Goal: Find specific page/section: Find specific page/section

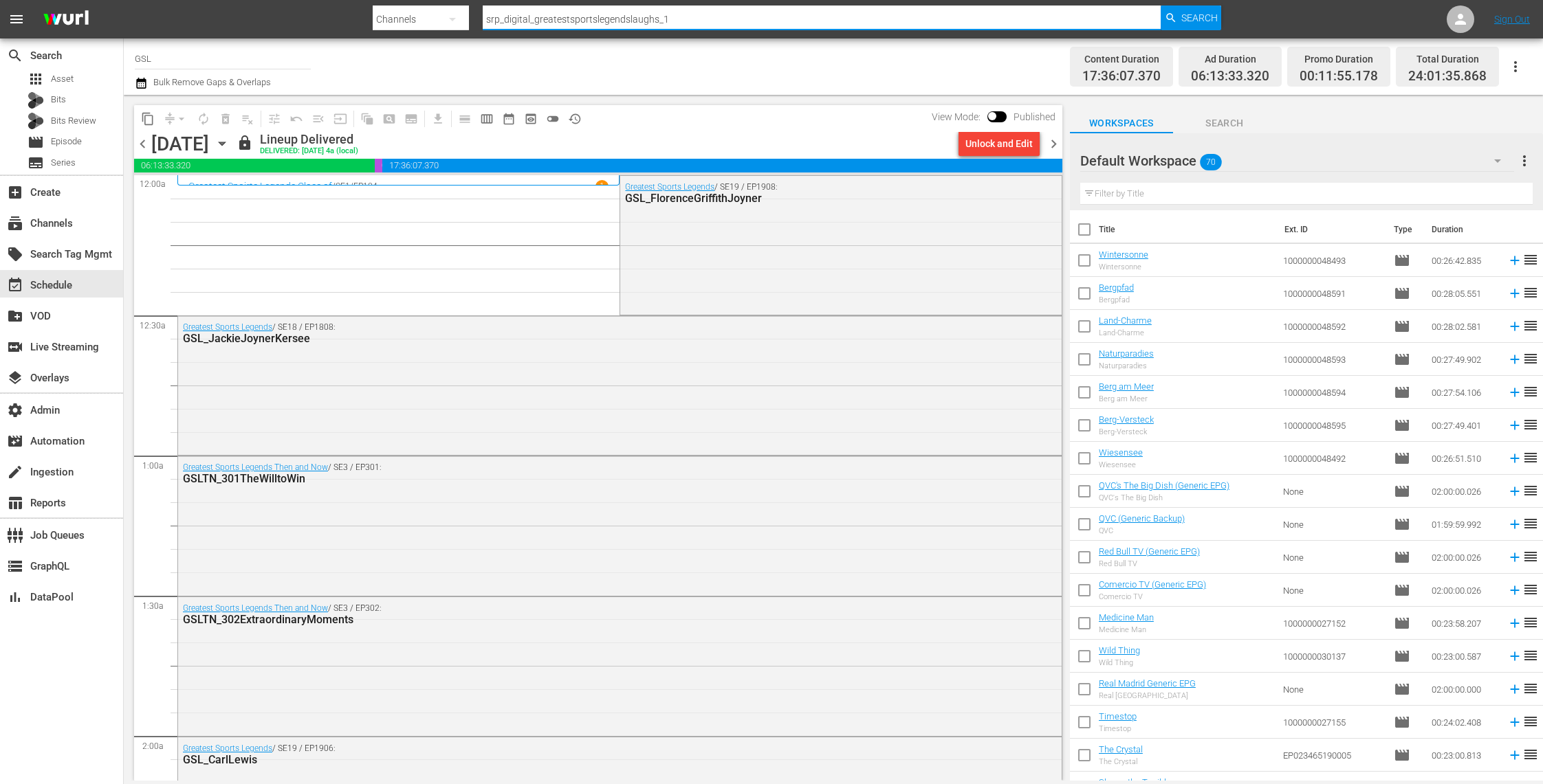
drag, startPoint x: 704, startPoint y: 22, endPoint x: 379, endPoint y: -1, distance: 325.8
click at [379, 3] on div "Search By Channels Search ID, Title, Description, Keywords, or Category srp_dig…" at bounding box center [797, 19] width 848 height 33
paste input "ysdata_s_p_a_fifa_7"
type input "sysdata_s_p_a_fifa_7"
click at [1205, 19] on span "Search" at bounding box center [1199, 17] width 37 height 25
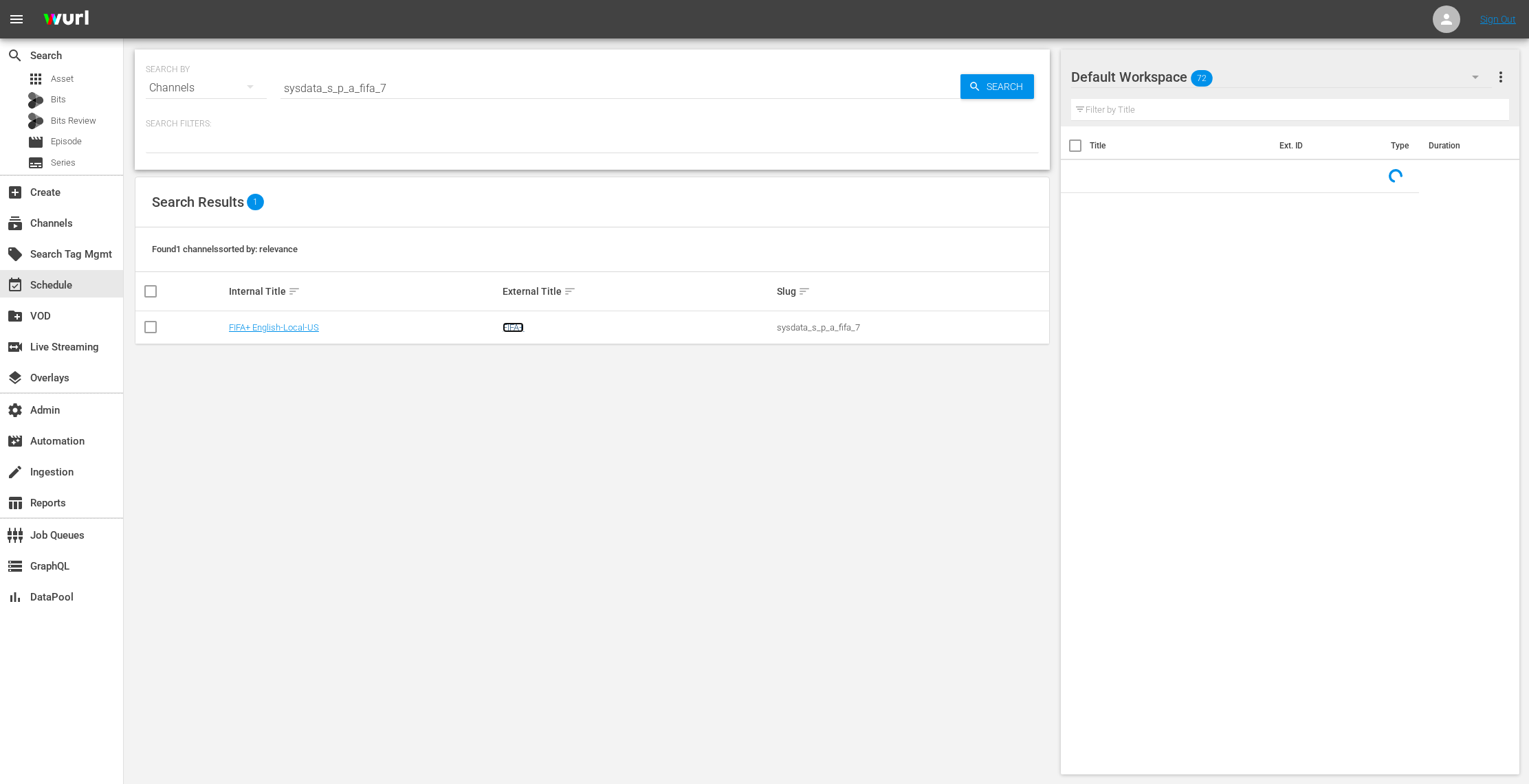
click at [512, 325] on link "FIFA+" at bounding box center [513, 328] width 22 height 10
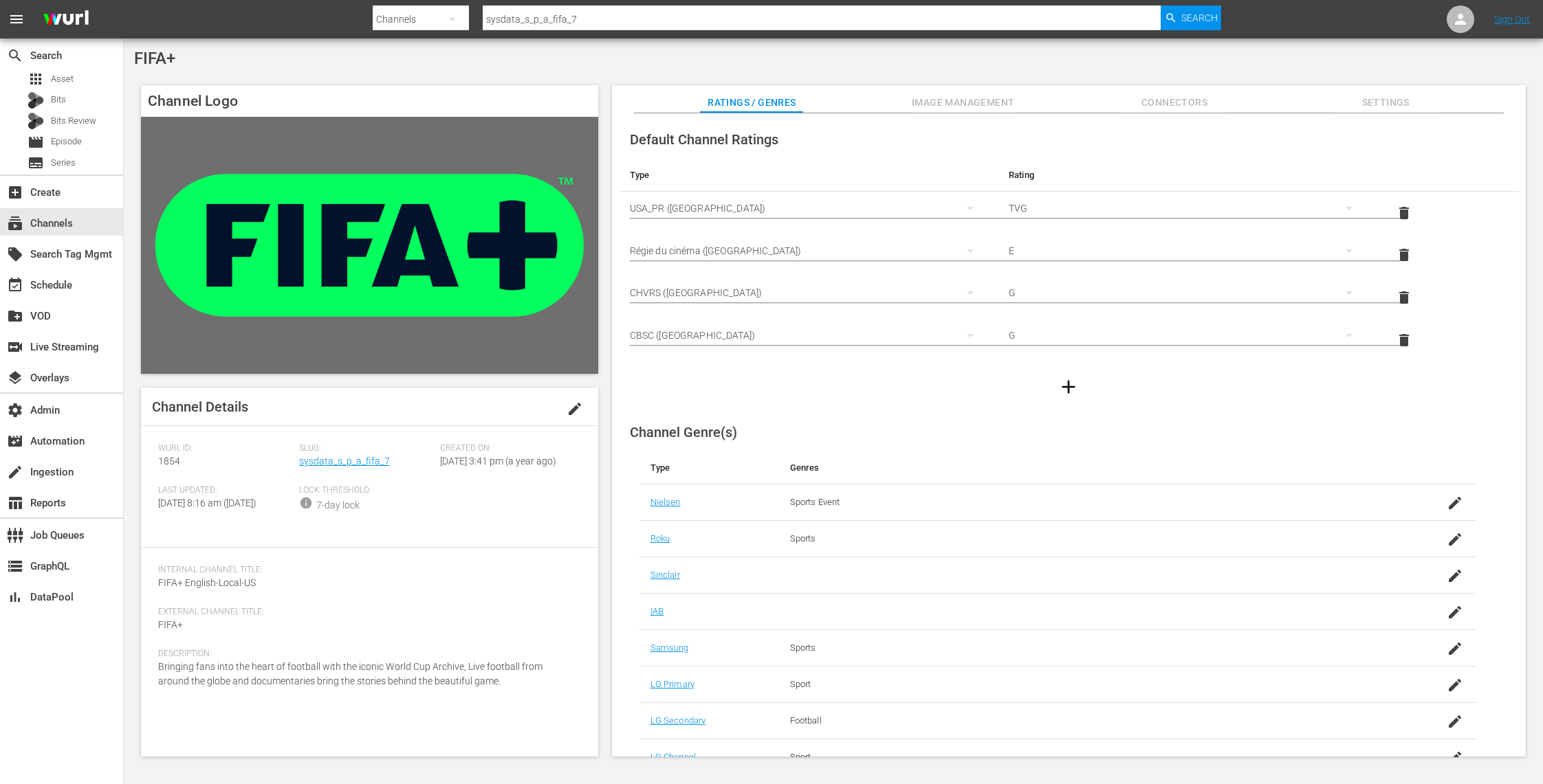
click at [369, 453] on span "Slug:" at bounding box center [366, 449] width 134 height 11
click at [368, 462] on link "sysdata_s_p_a_fifa_7" at bounding box center [344, 461] width 91 height 11
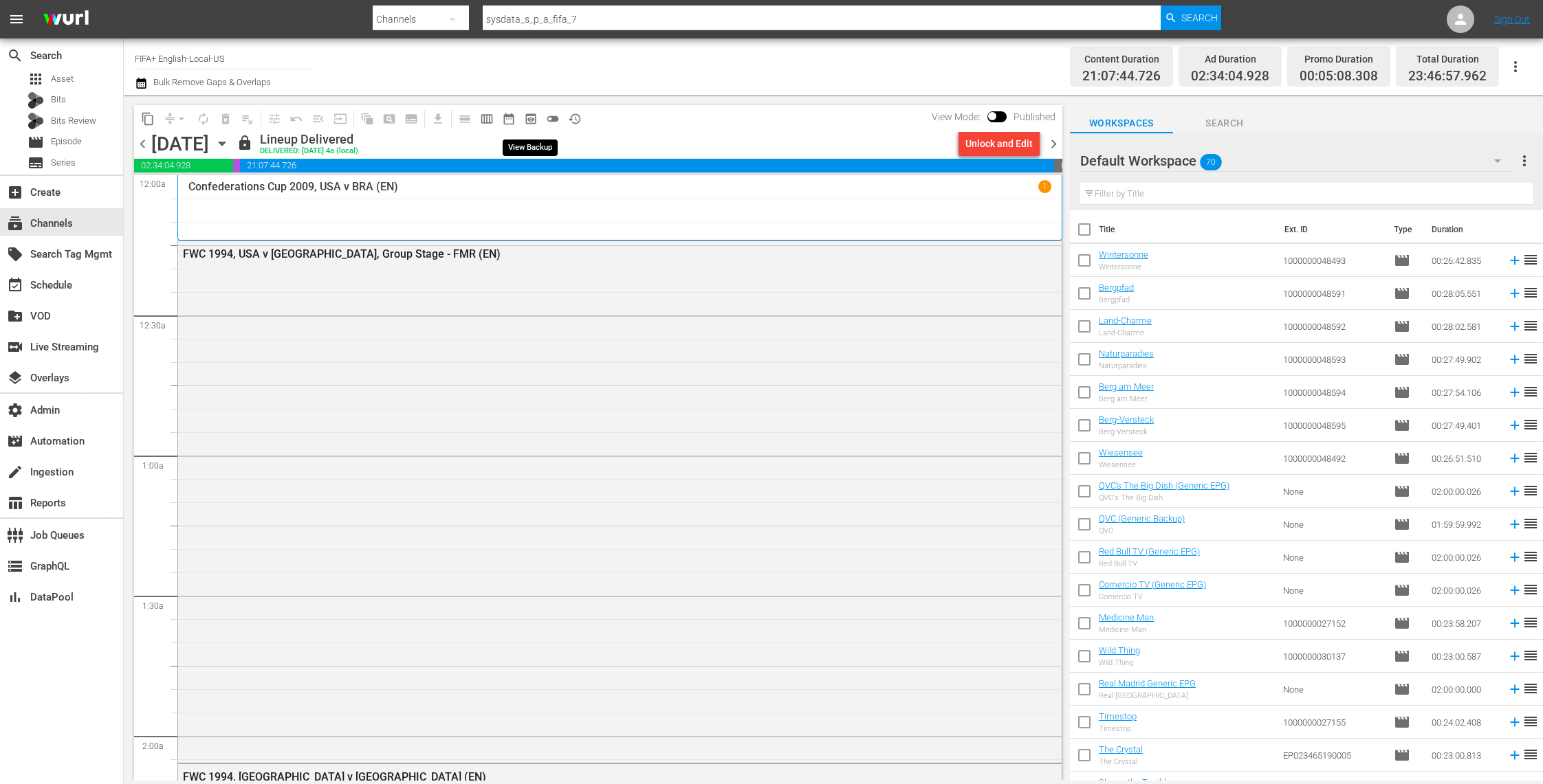
click at [531, 115] on span "preview_outlined" at bounding box center [531, 118] width 13 height 13
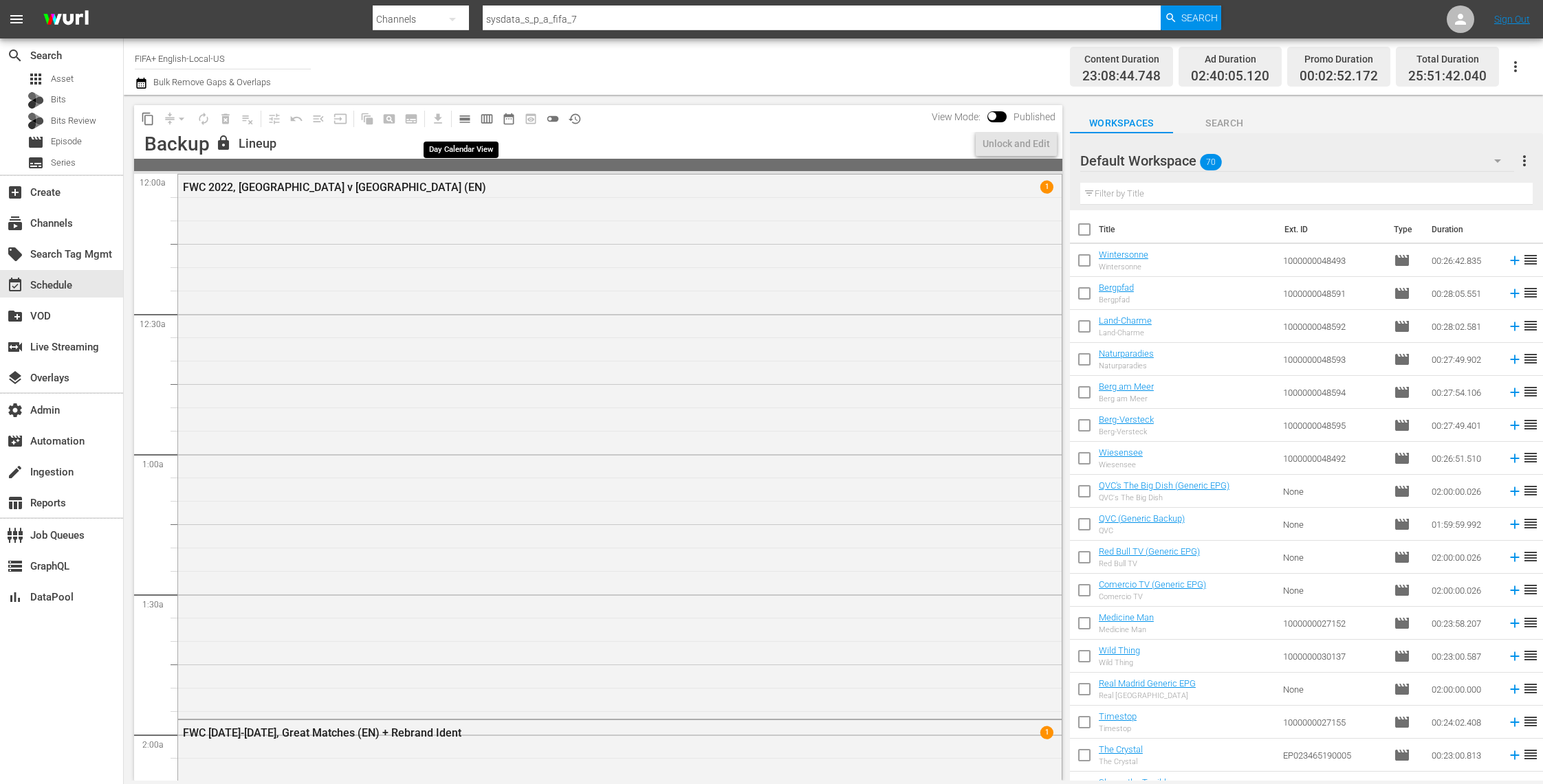
click at [466, 117] on span "calendar_view_day_outlined" at bounding box center [464, 118] width 13 height 13
